Goal: Find specific page/section: Find specific page/section

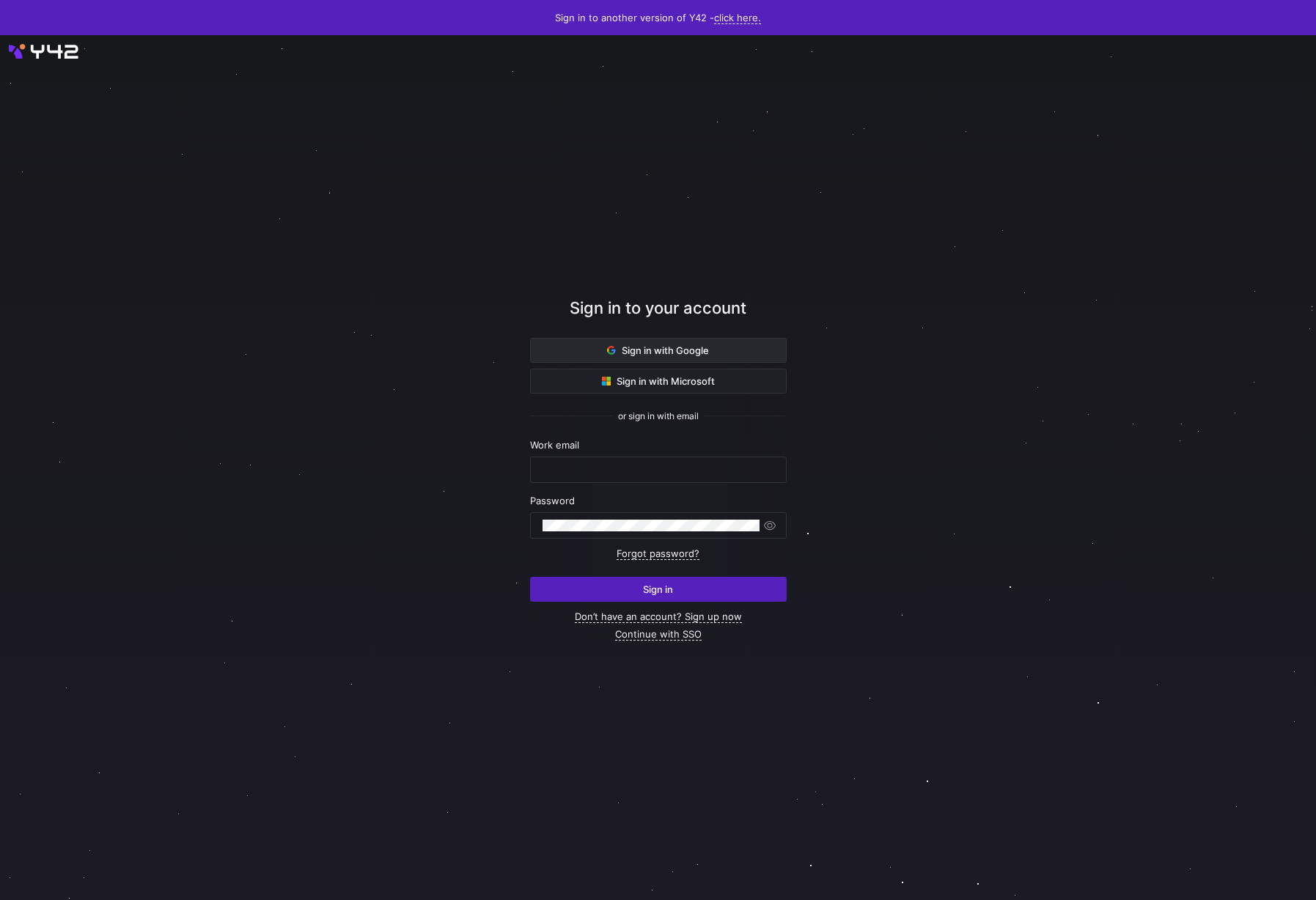
click at [648, 349] on span "Sign in with Google" at bounding box center [658, 350] width 102 height 12
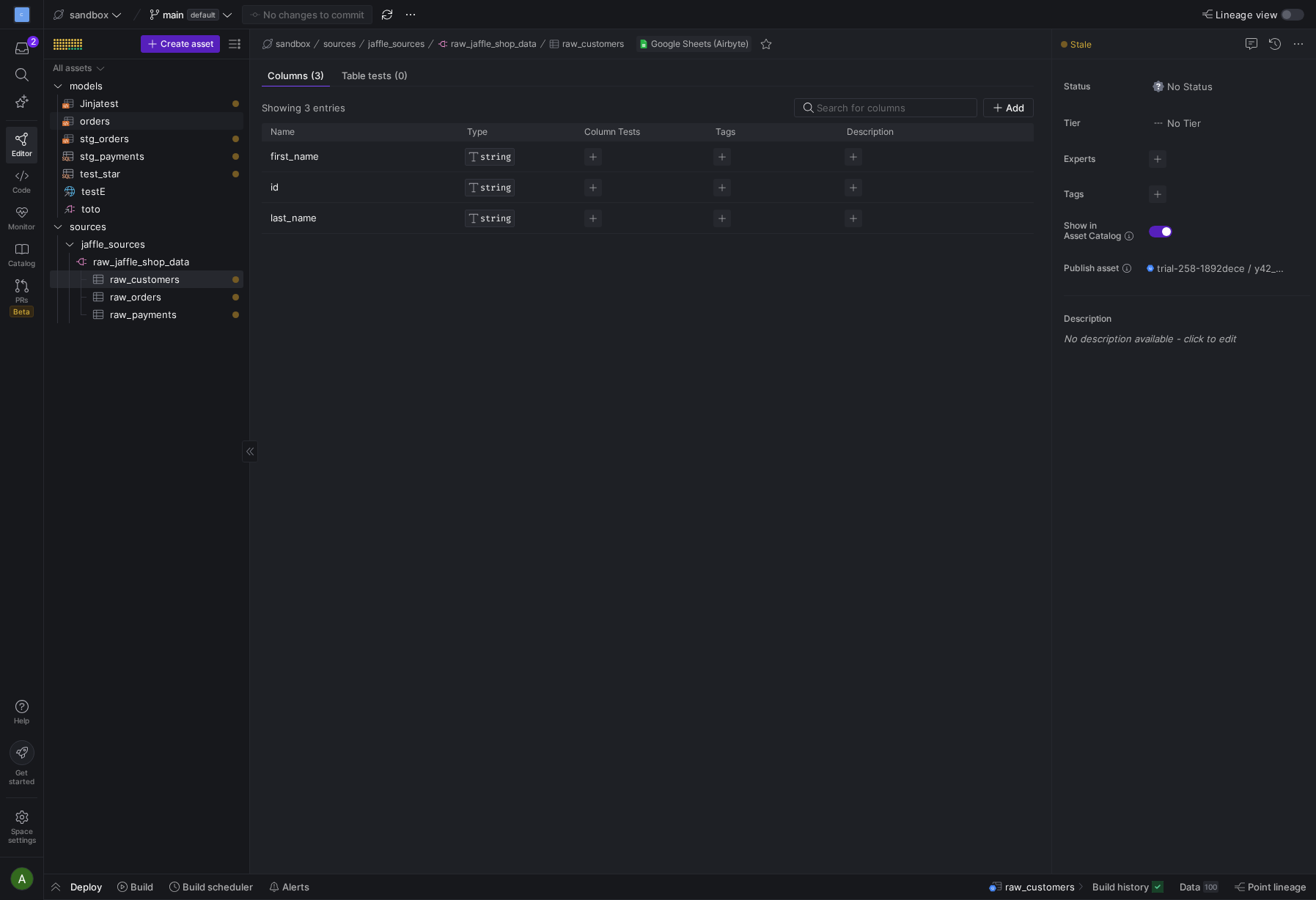
click at [93, 118] on span "orders​​​​​​​​​​" at bounding box center [153, 121] width 147 height 17
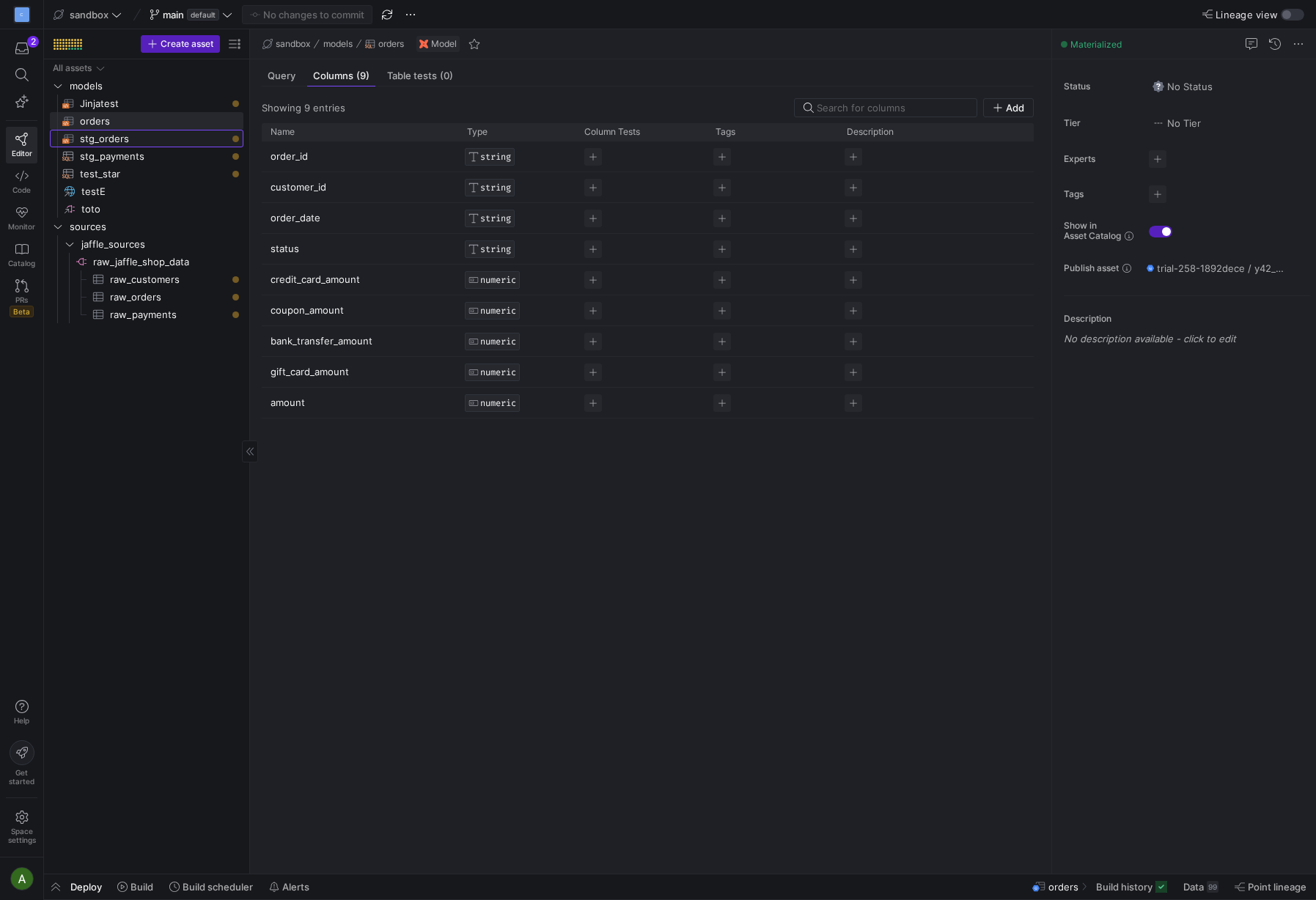
click at [129, 141] on span "stg_orders​​​​​​​​​​" at bounding box center [153, 139] width 147 height 17
